Goal: Navigation & Orientation: Find specific page/section

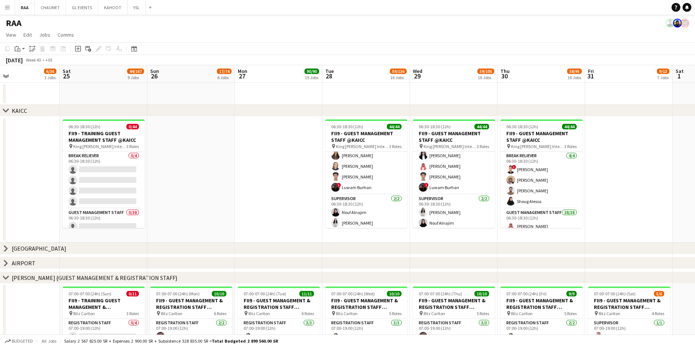
click at [437, 30] on app-page-menu "View Day view expanded Day view collapsed Month view Date picker Jump to [DATE]…" at bounding box center [347, 36] width 695 height 14
